Goal: Communication & Community: Share content

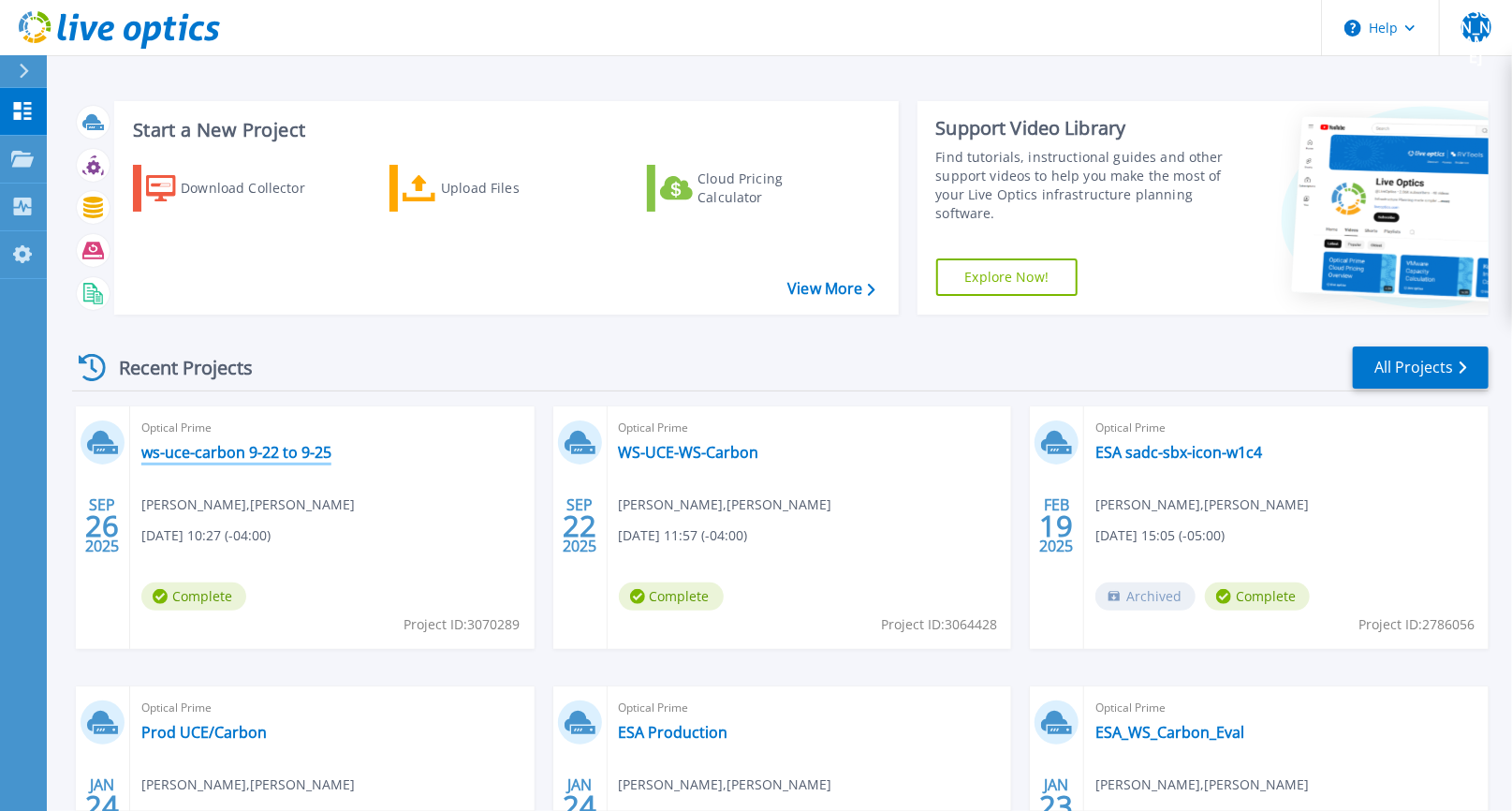
click at [231, 454] on link "ws-uce-carbon 9-22 to 9-25" at bounding box center [236, 452] width 190 height 18
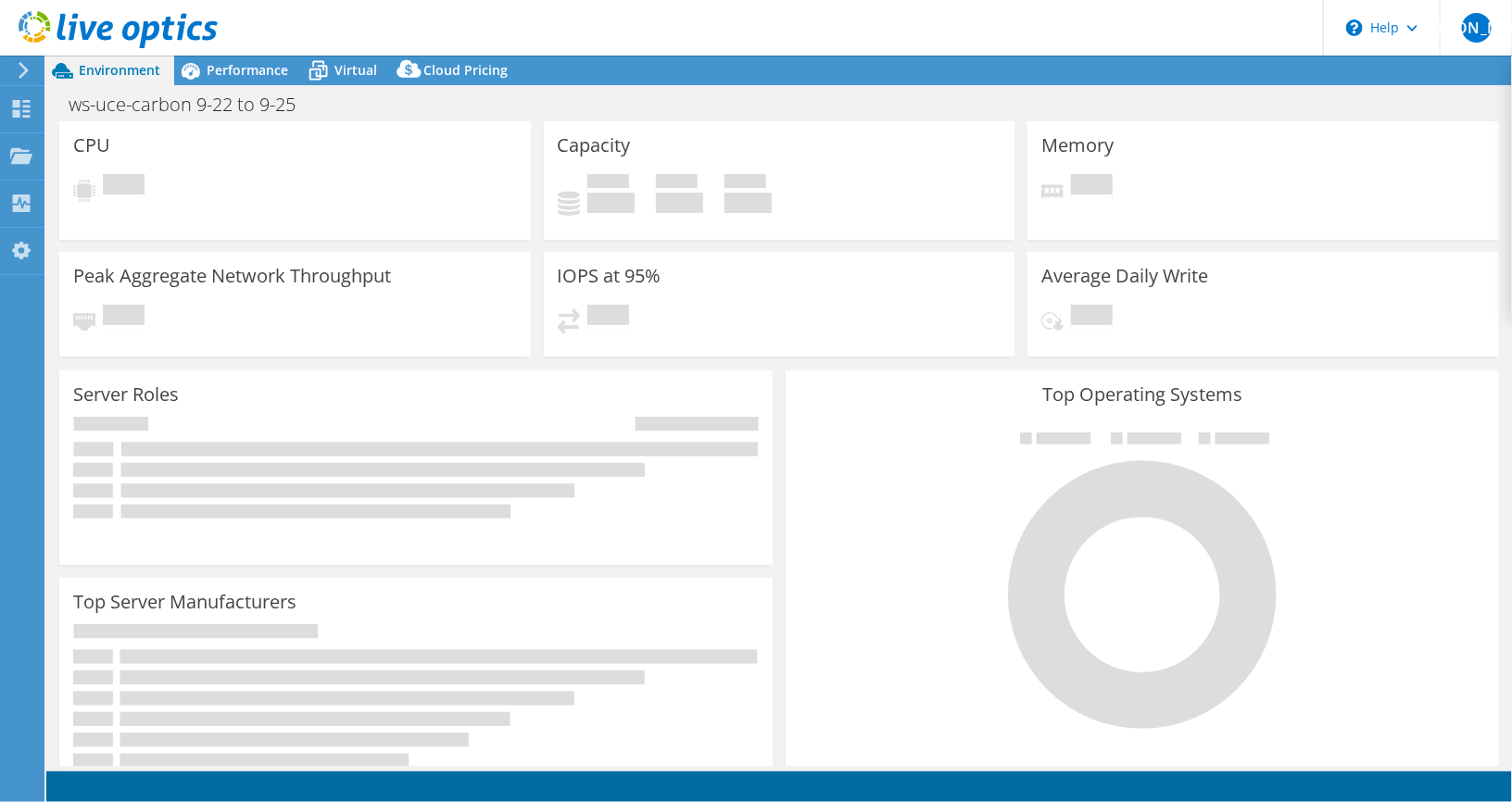
select select "USD"
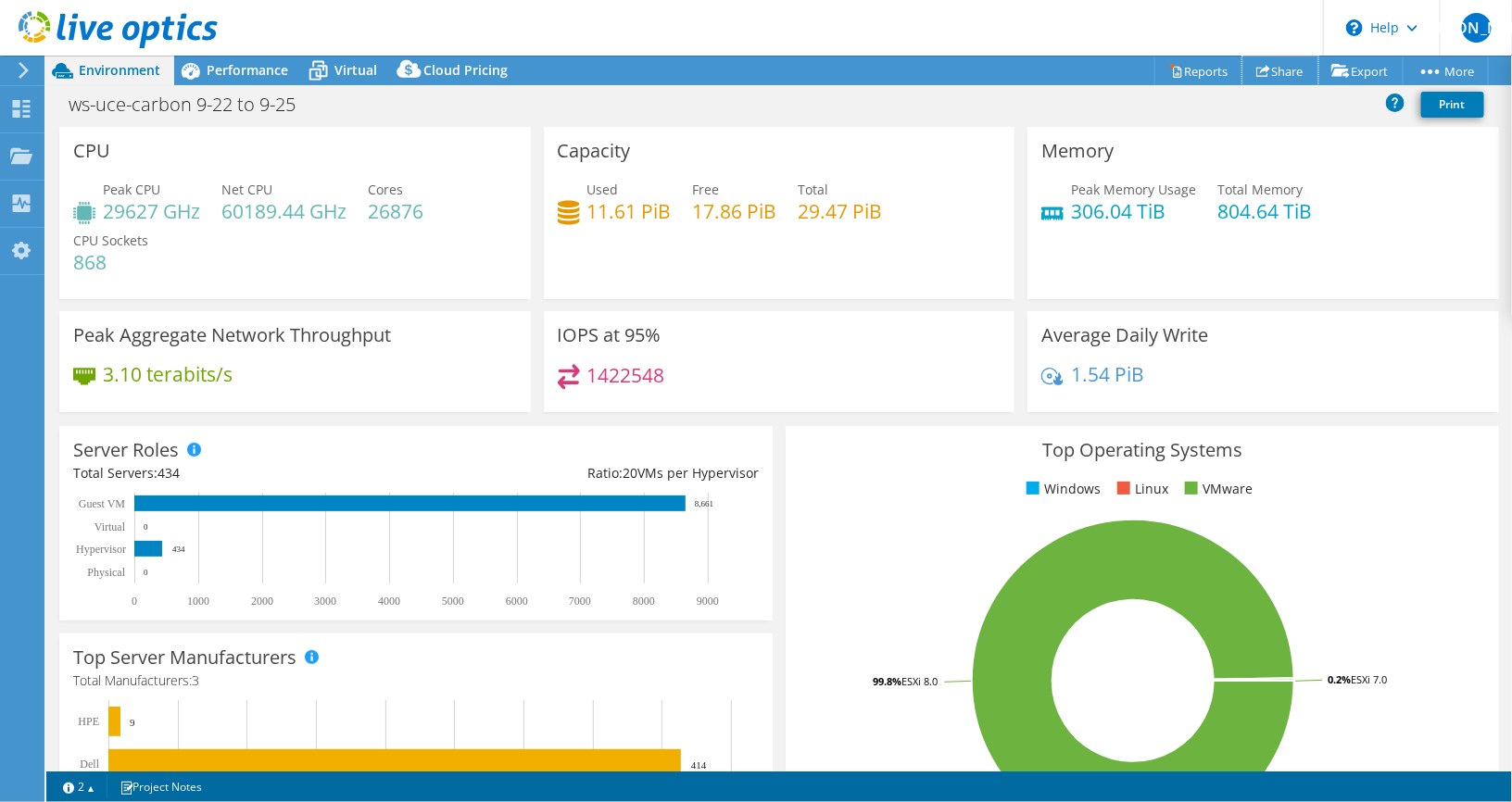
click at [1262, 75] on link "Share" at bounding box center [1279, 71] width 76 height 29
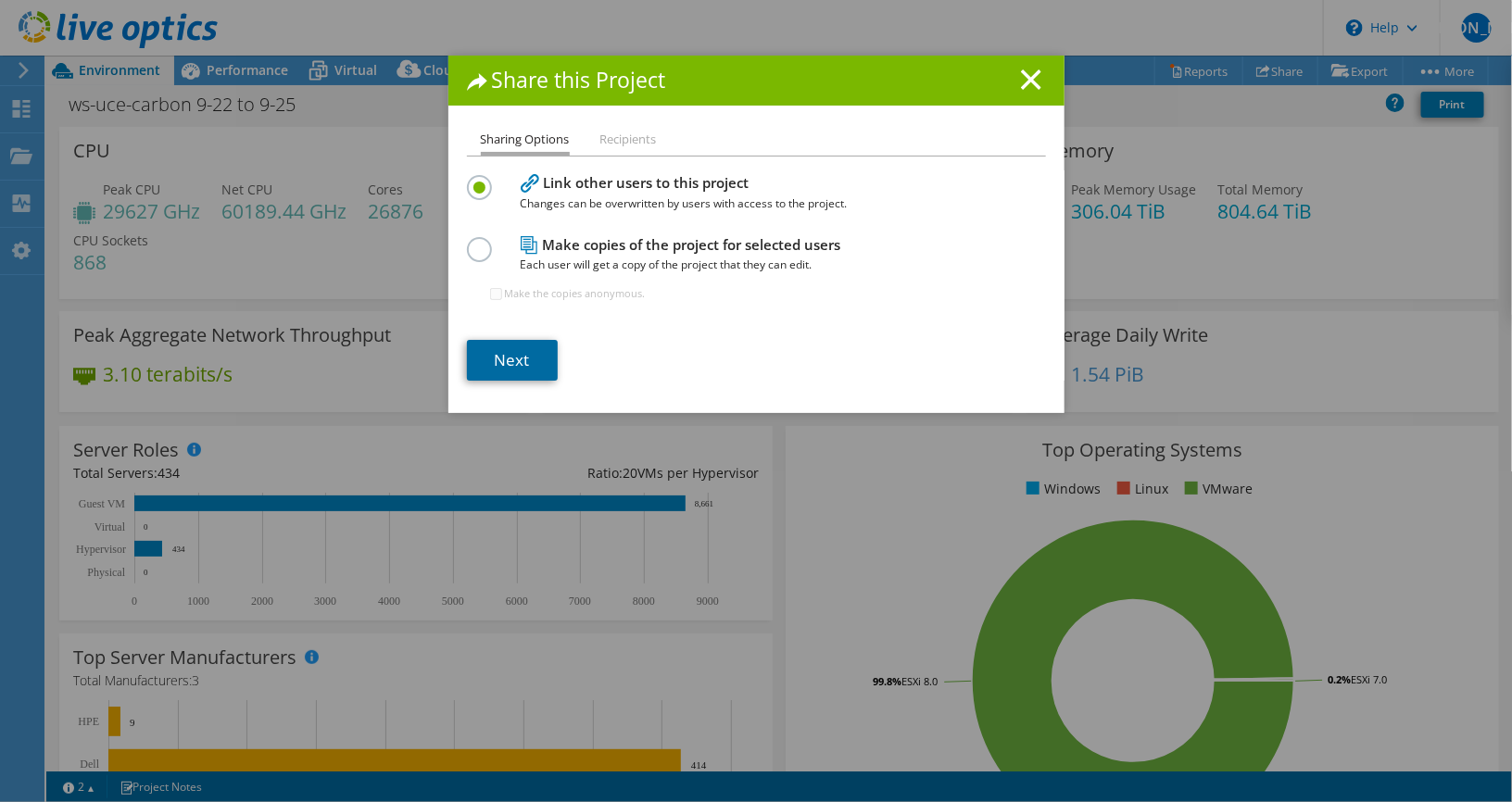
click at [501, 363] on link "Next" at bounding box center [512, 360] width 91 height 41
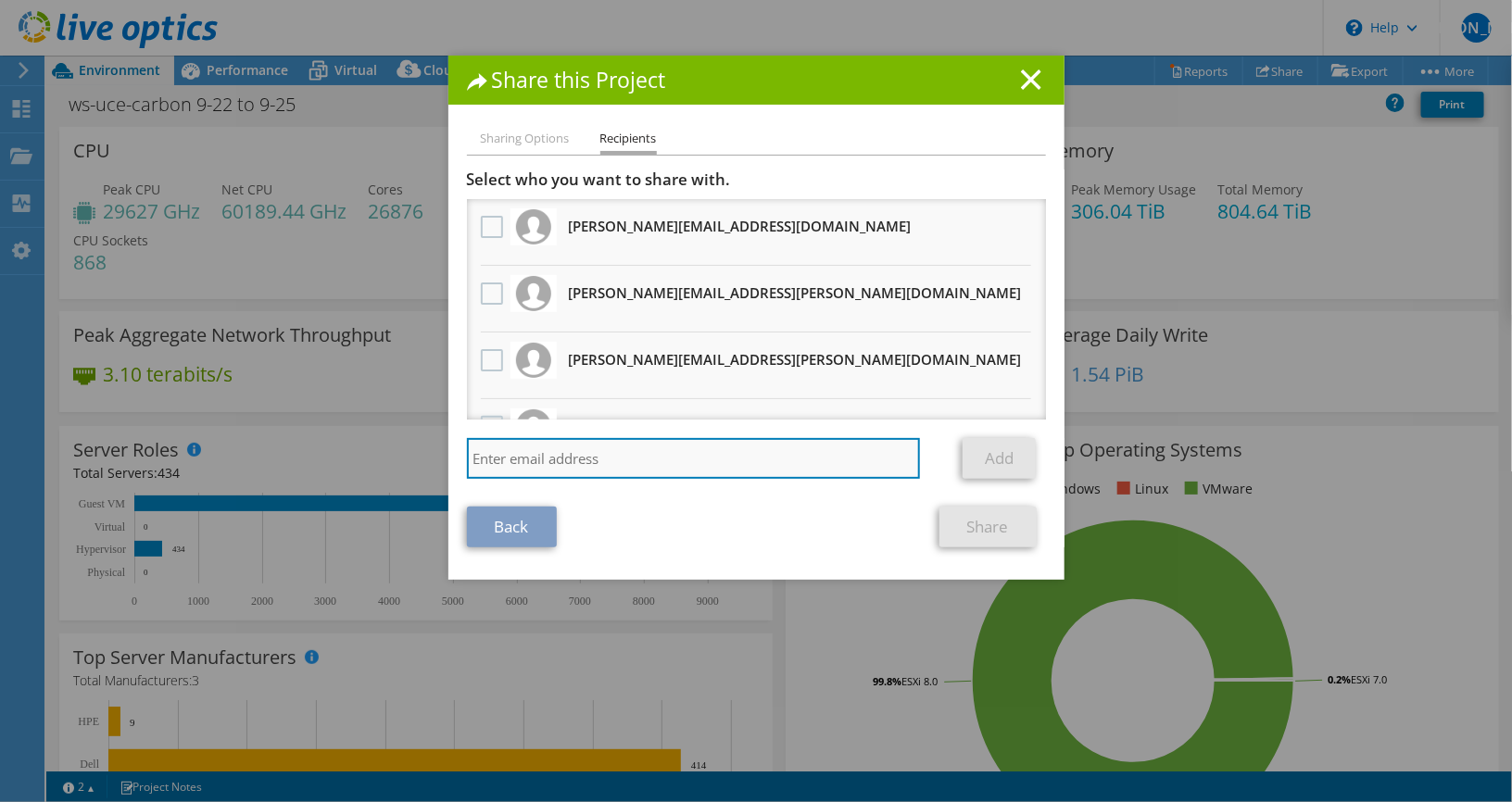
drag, startPoint x: 525, startPoint y: 451, endPoint x: 515, endPoint y: 453, distance: 10.2
paste input "[PERSON_NAME][EMAIL_ADDRESS][DOMAIN_NAME]"
type input "[PERSON_NAME][EMAIL_ADDRESS][DOMAIN_NAME]"
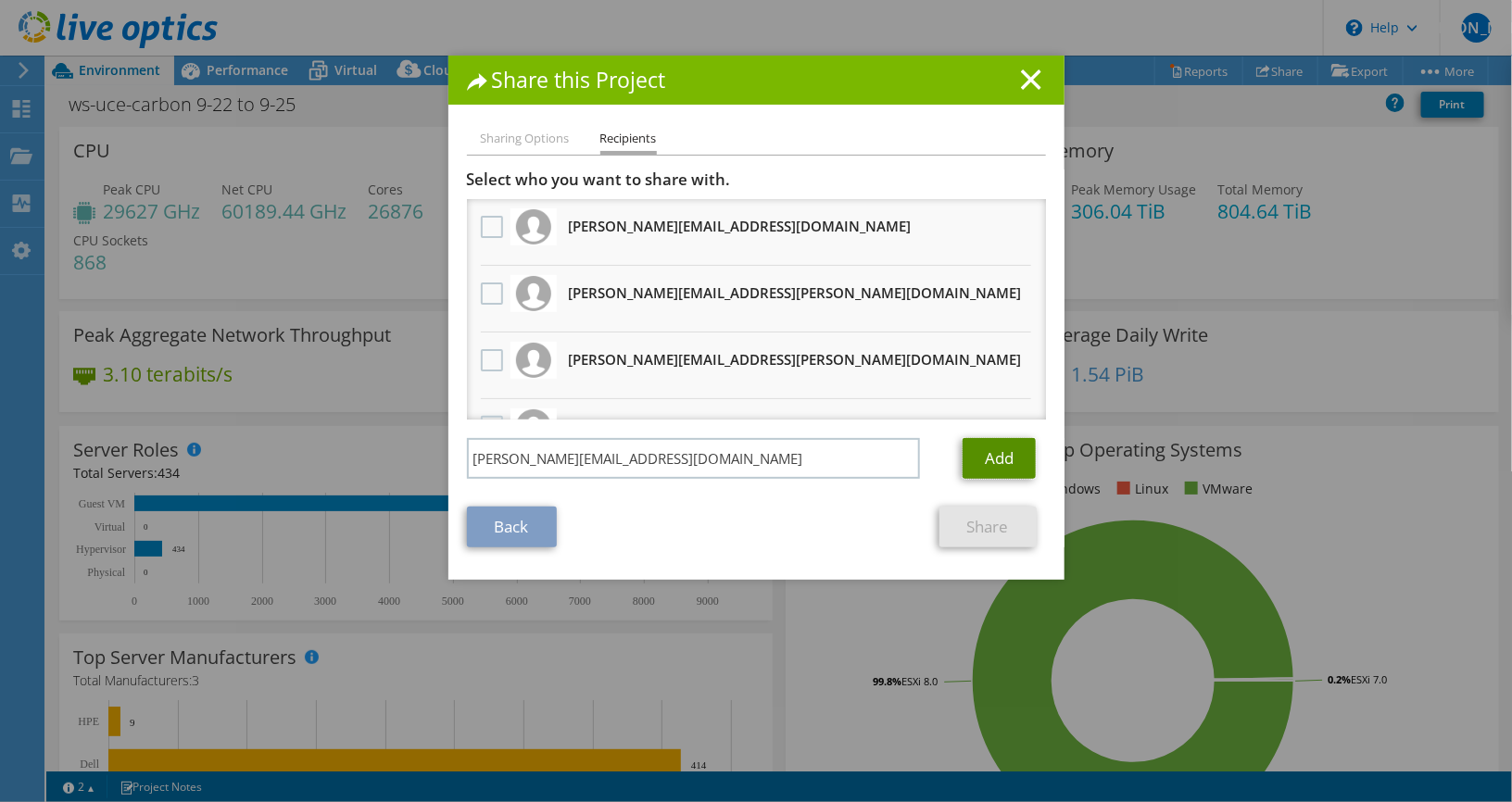
scroll to position [109, 0]
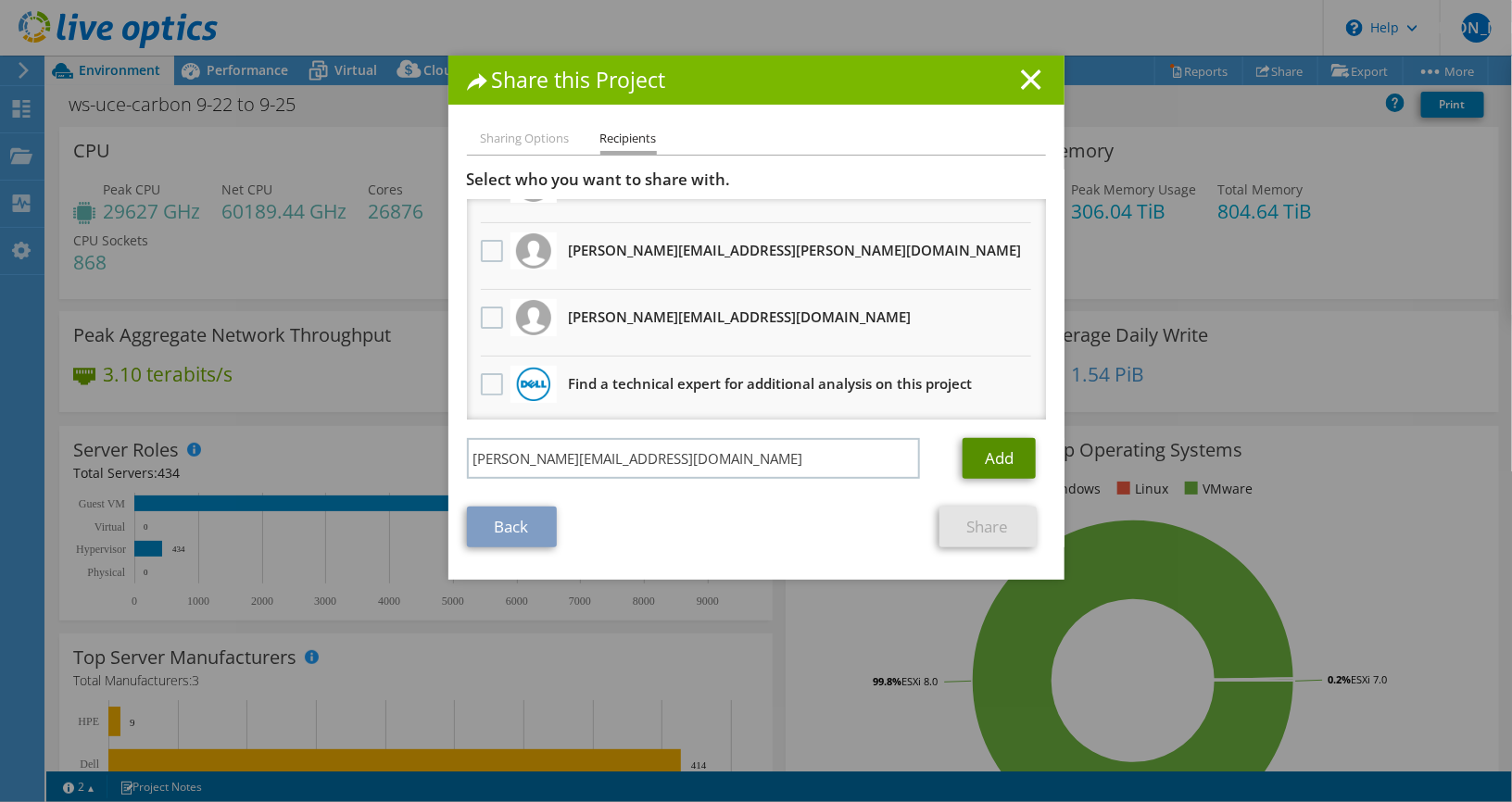
click at [1010, 459] on link "Add" at bounding box center [998, 458] width 73 height 41
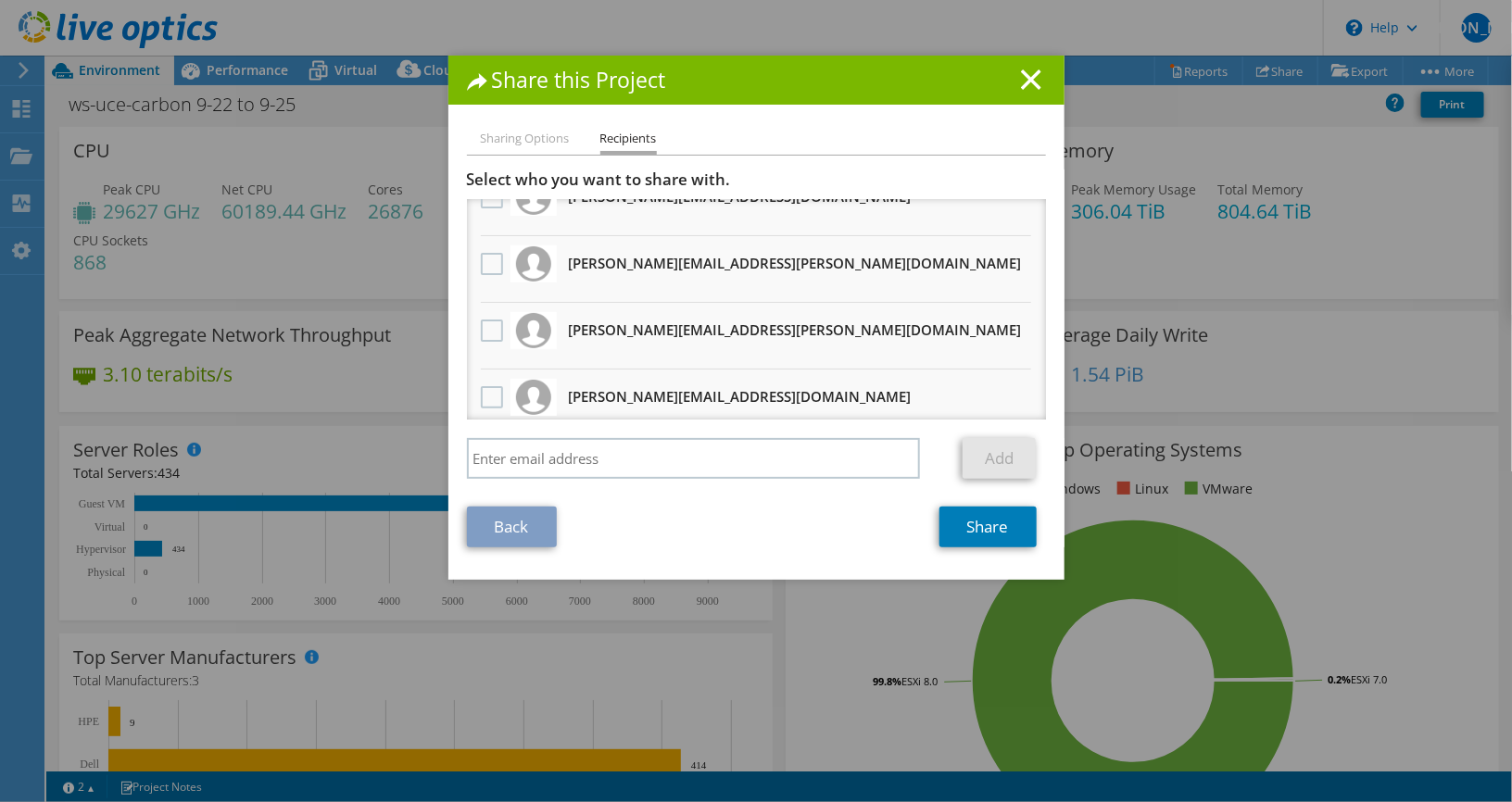
scroll to position [0, 0]
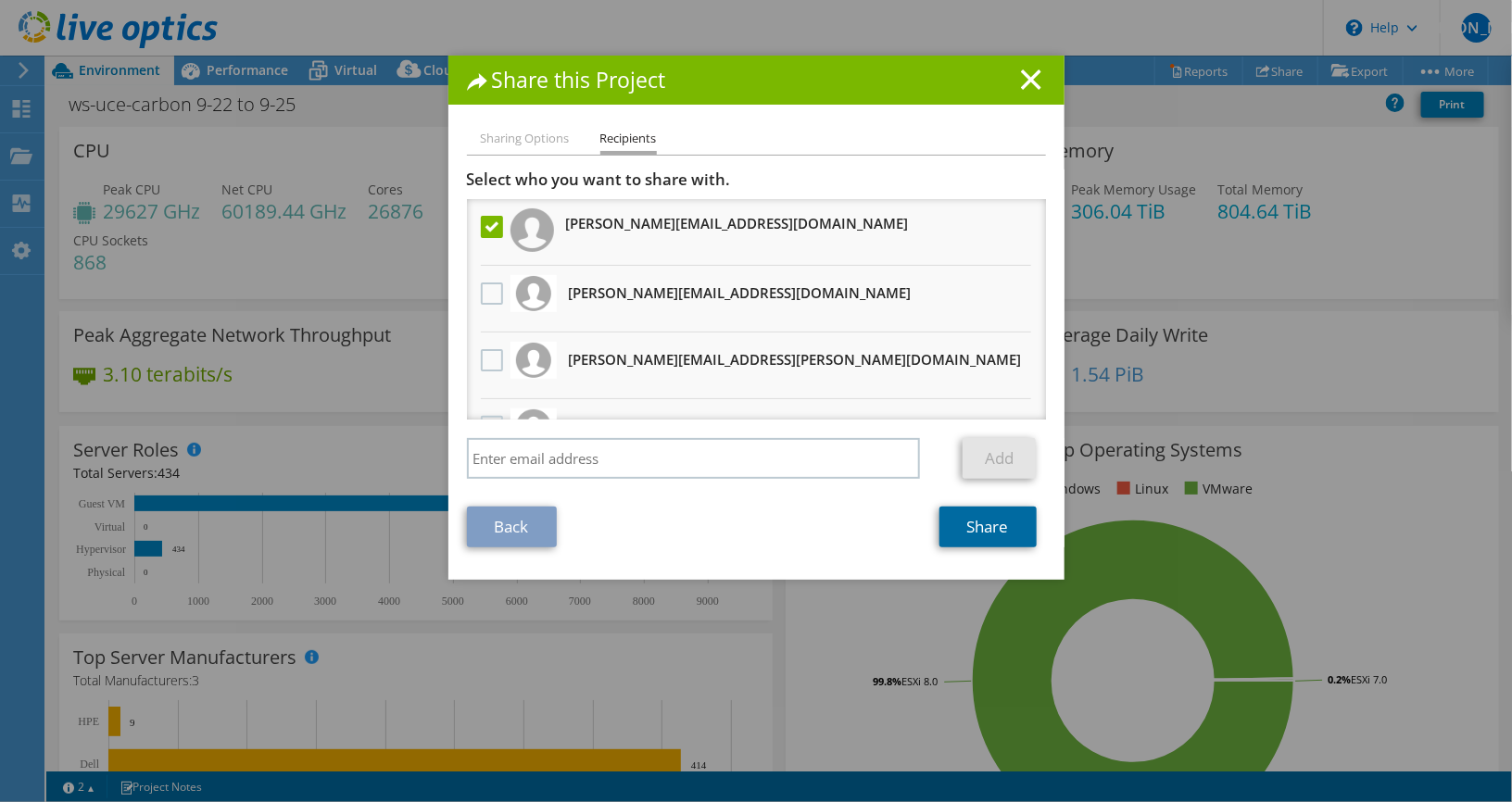
click at [993, 524] on link "Share" at bounding box center [988, 527] width 98 height 41
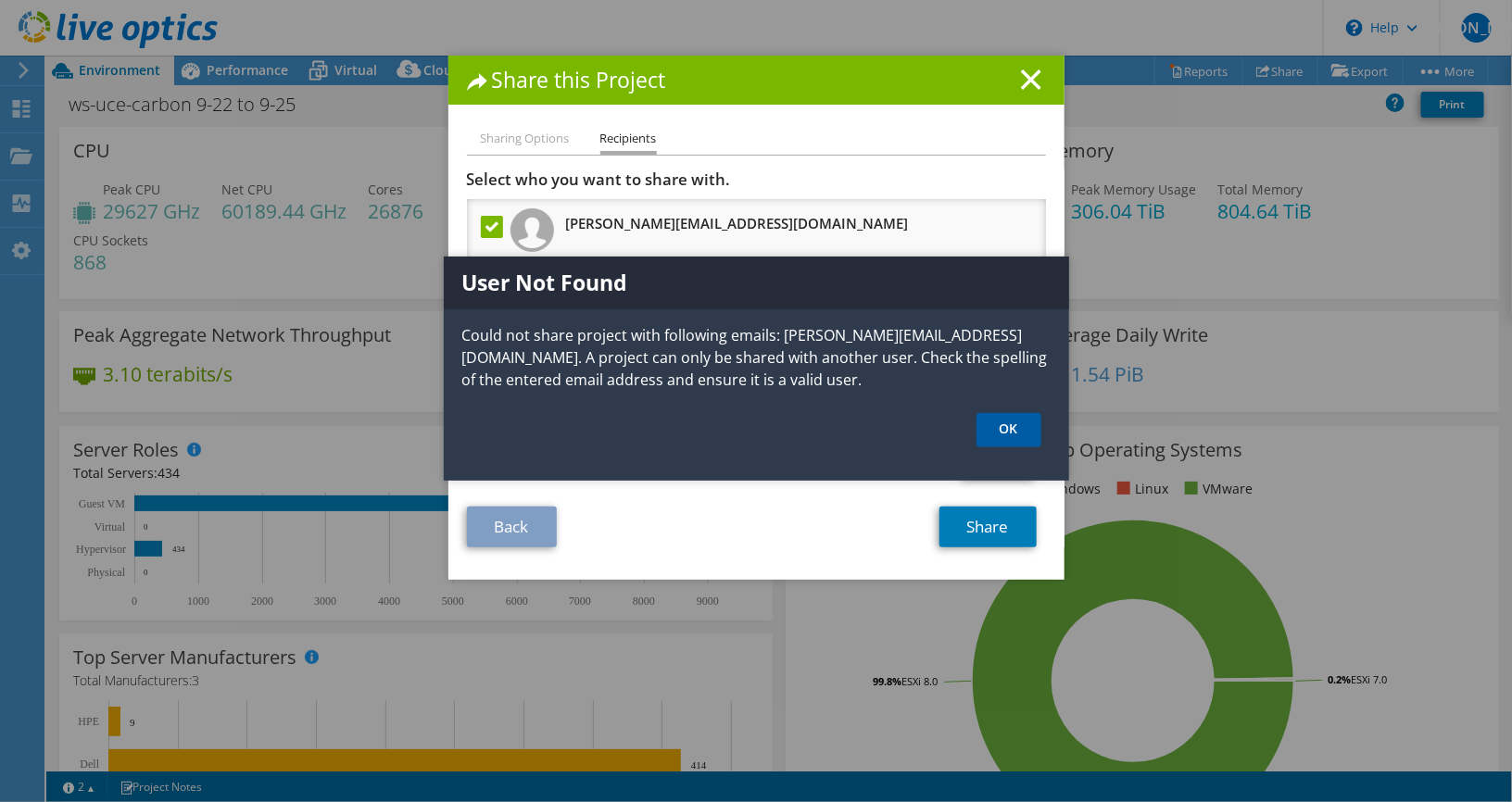
click at [1019, 432] on link "OK" at bounding box center [1009, 430] width 65 height 34
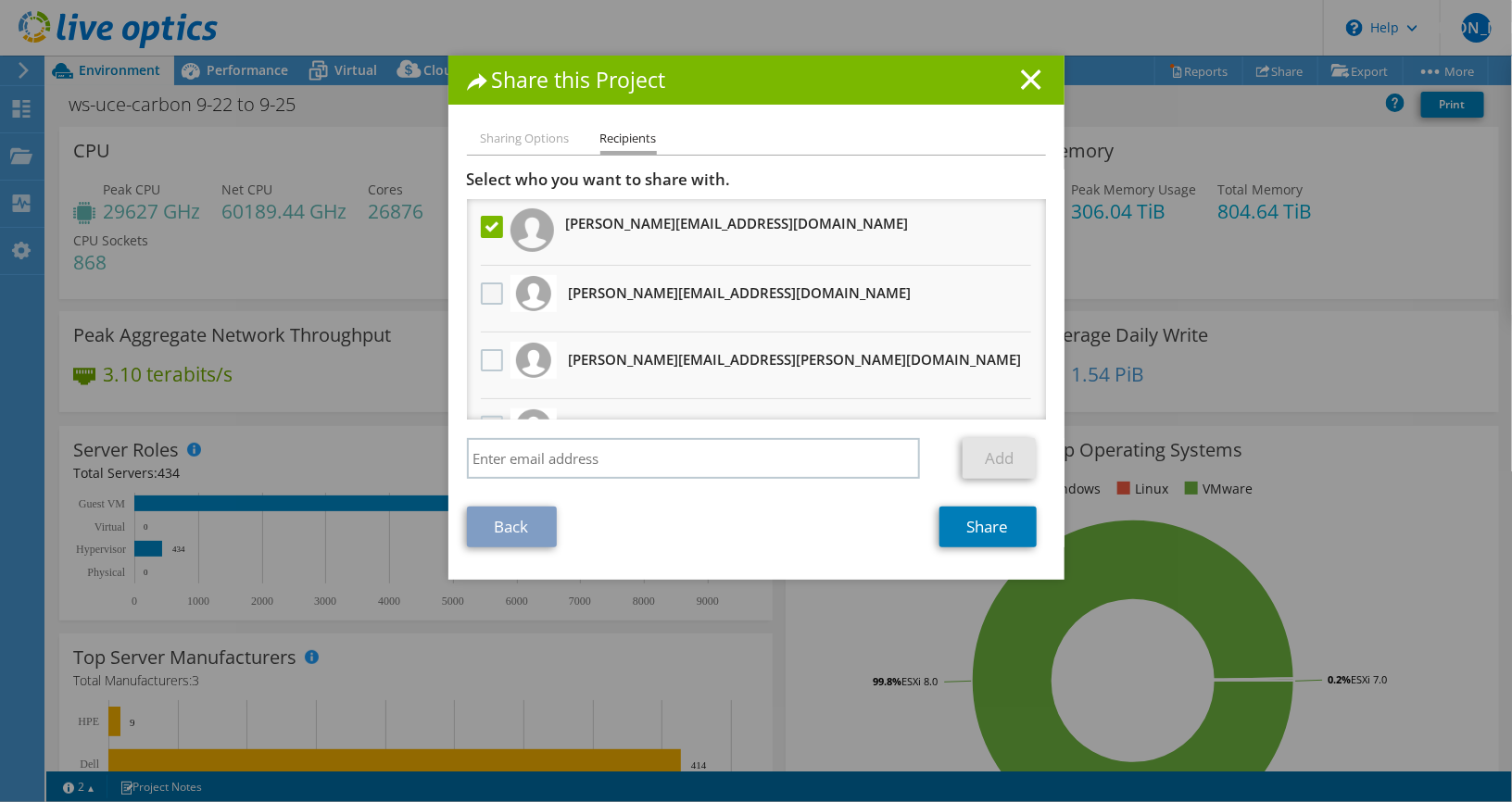
click at [494, 293] on label at bounding box center [494, 293] width 27 height 22
click at [0, 0] on input "checkbox" at bounding box center [0, 0] width 0 height 0
click at [993, 531] on link "Share" at bounding box center [988, 527] width 98 height 41
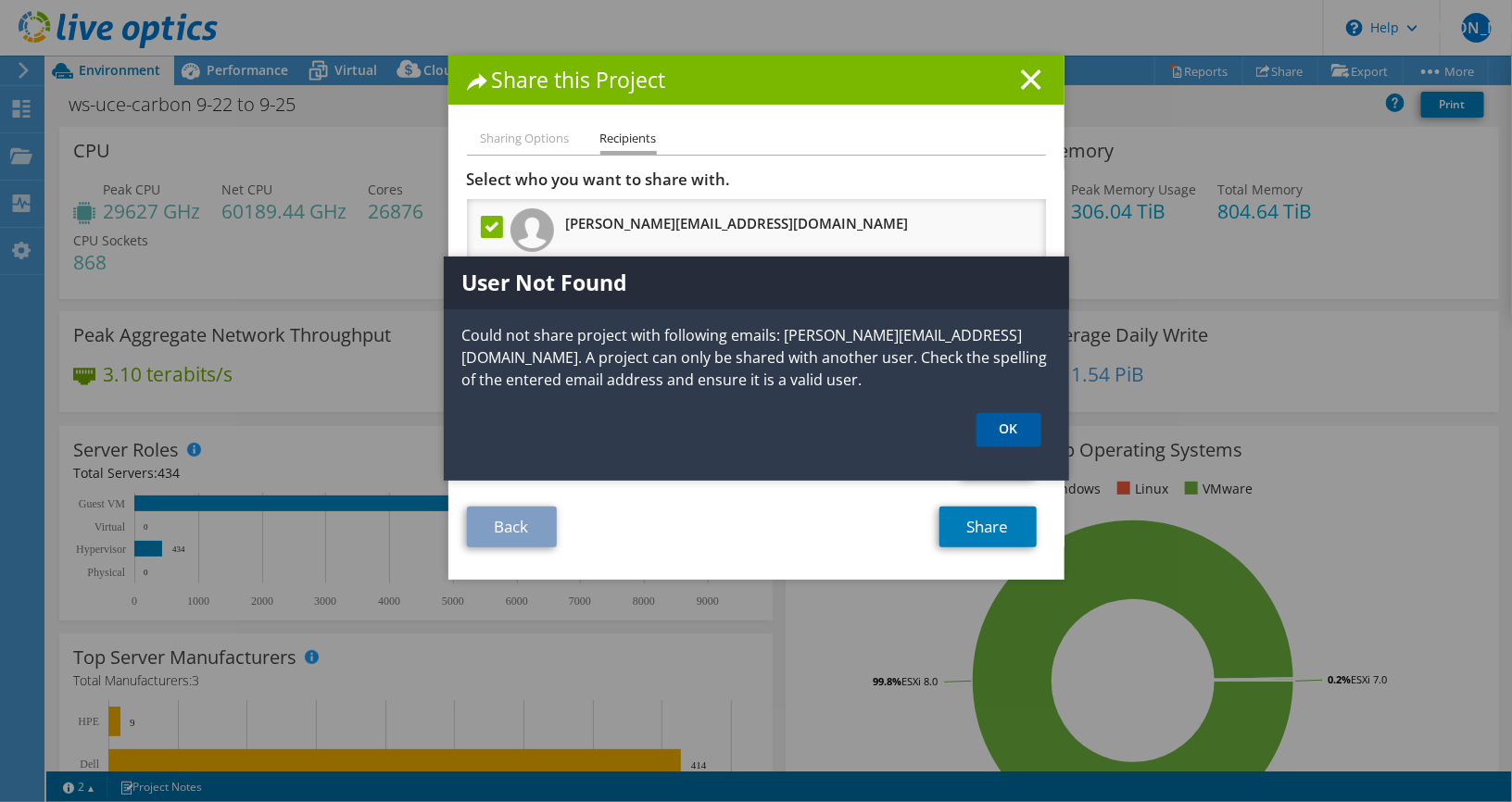
click at [1027, 433] on link "OK" at bounding box center [1009, 430] width 65 height 34
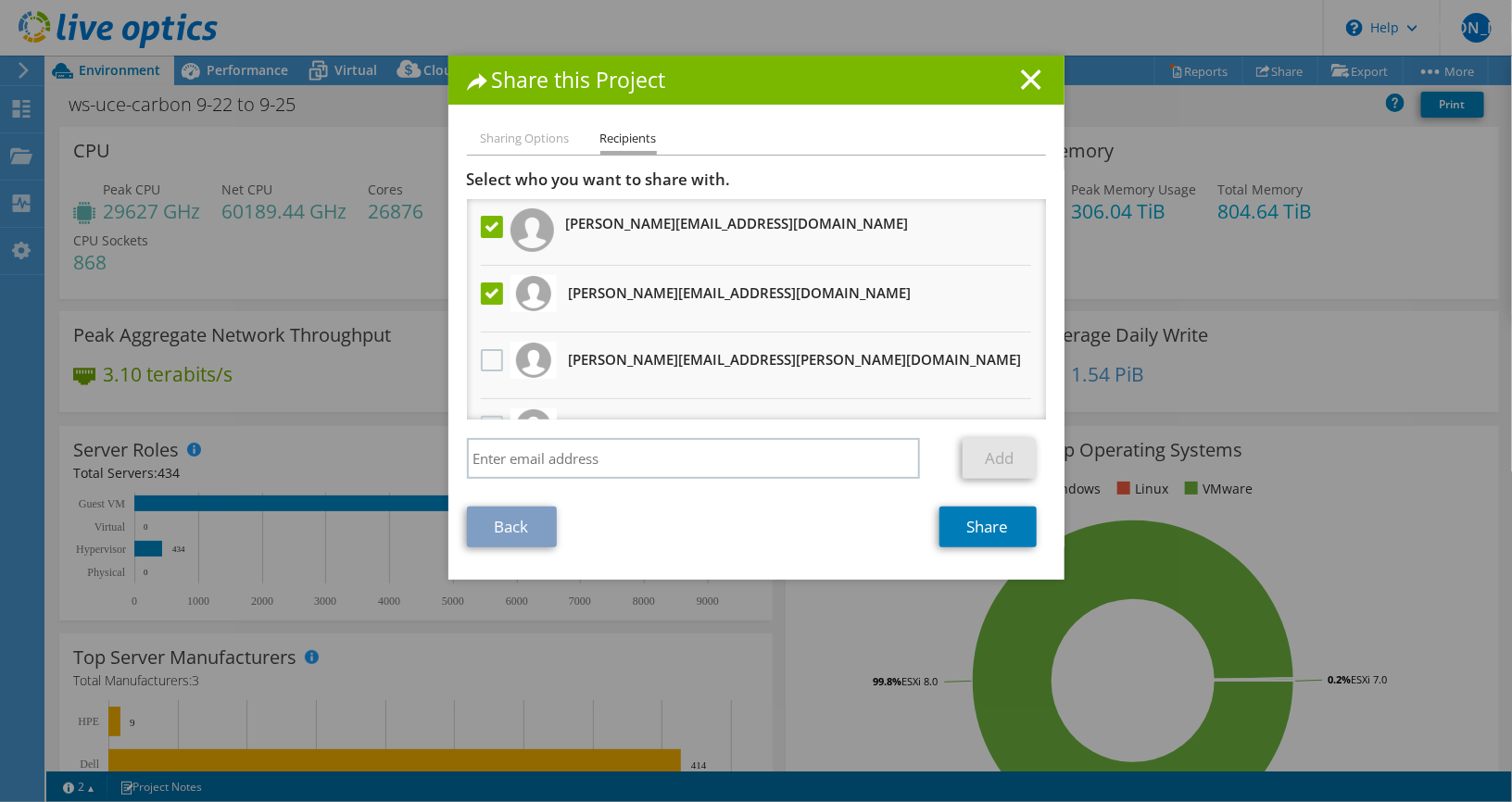
click at [485, 224] on label at bounding box center [494, 226] width 27 height 22
click at [0, 0] on input "checkbox" at bounding box center [0, 0] width 0 height 0
click at [997, 528] on link "Share" at bounding box center [988, 527] width 98 height 41
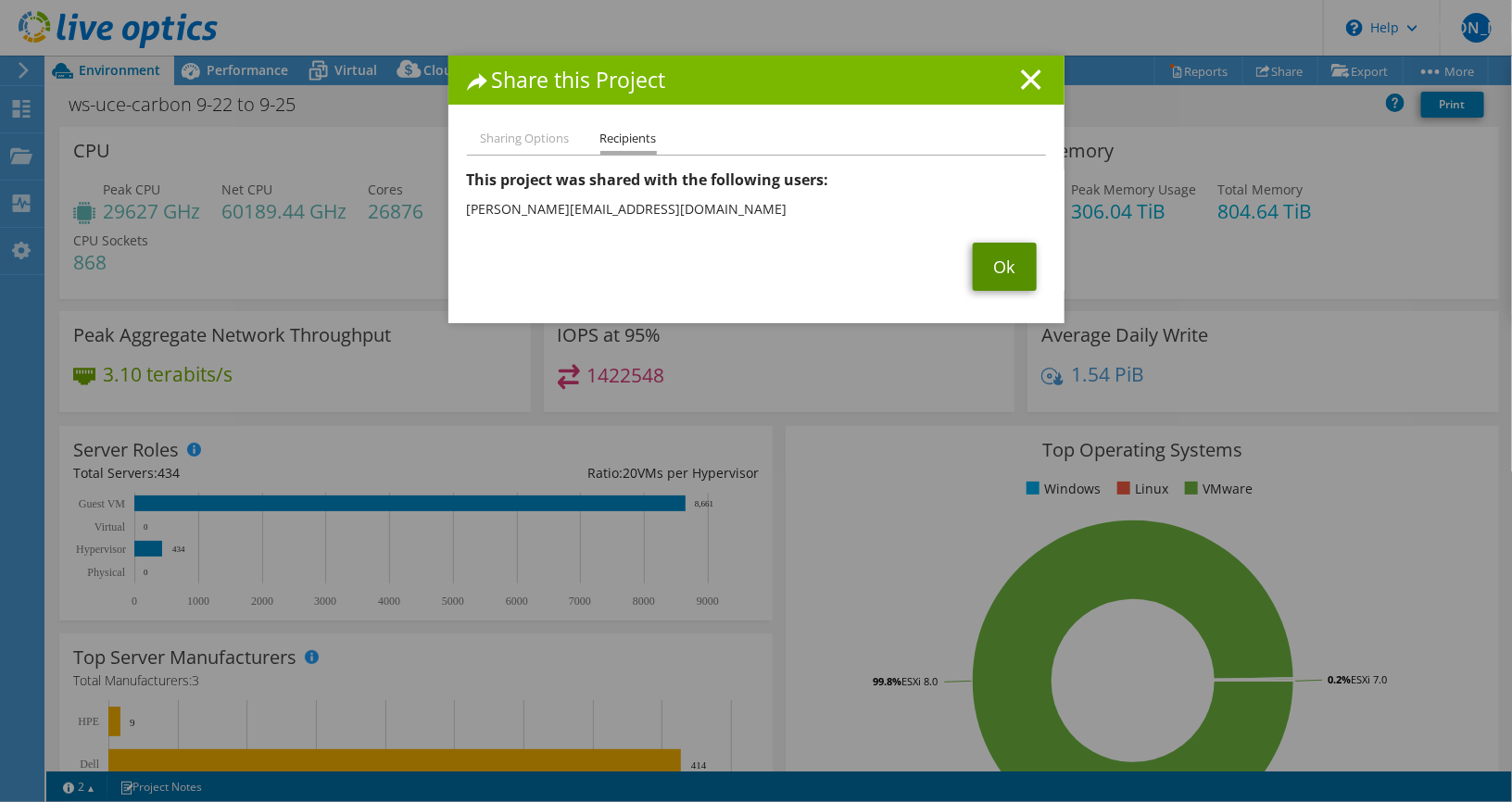
click at [1001, 257] on link "Ok" at bounding box center [1004, 266] width 64 height 48
